Goal: Task Accomplishment & Management: Manage account settings

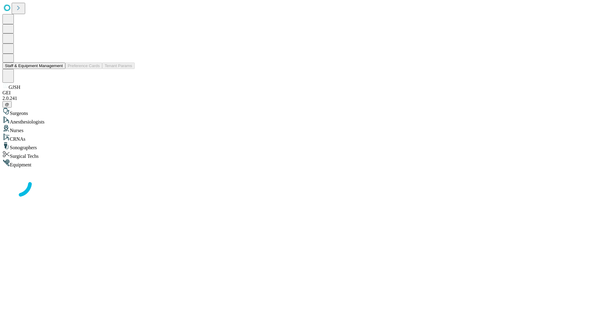
click at [59, 69] on button "Staff & Equipment Management" at bounding box center [33, 66] width 63 height 6
